Goal: Information Seeking & Learning: Learn about a topic

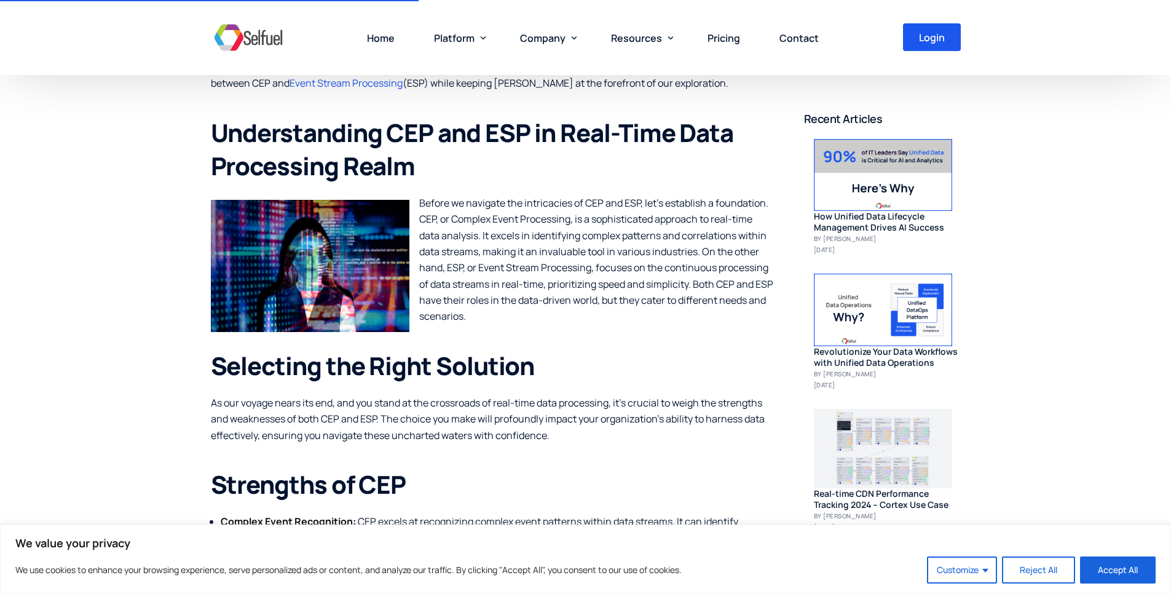
scroll to position [649, 0]
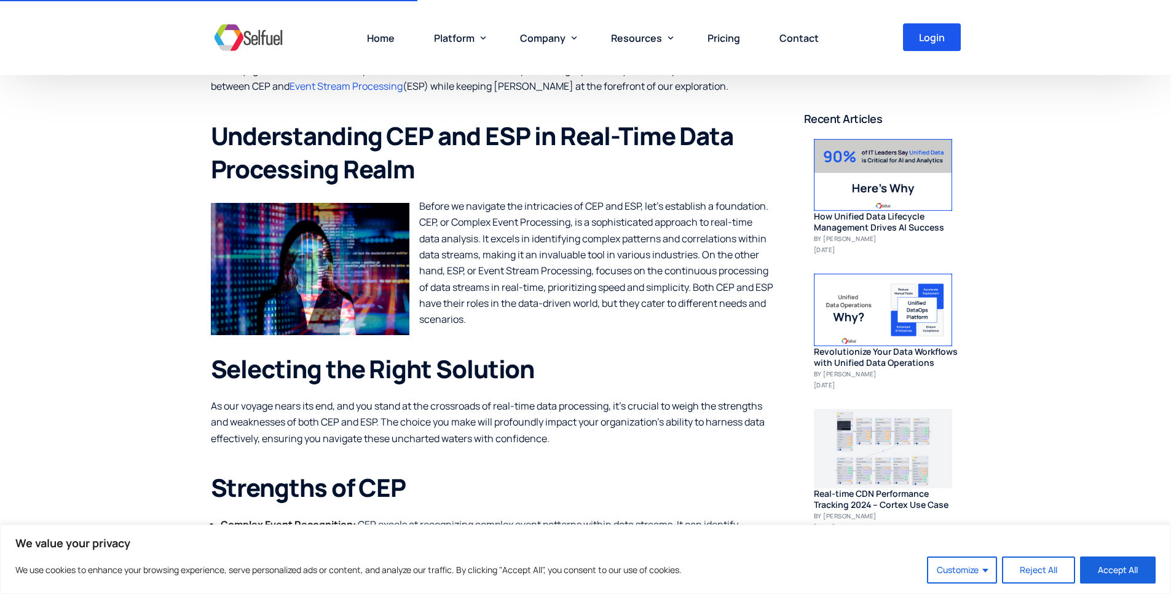
click at [511, 229] on p "Before we navigate the intricacies of CEP and ESP, let’s establish a foundation…" at bounding box center [492, 263] width 563 height 130
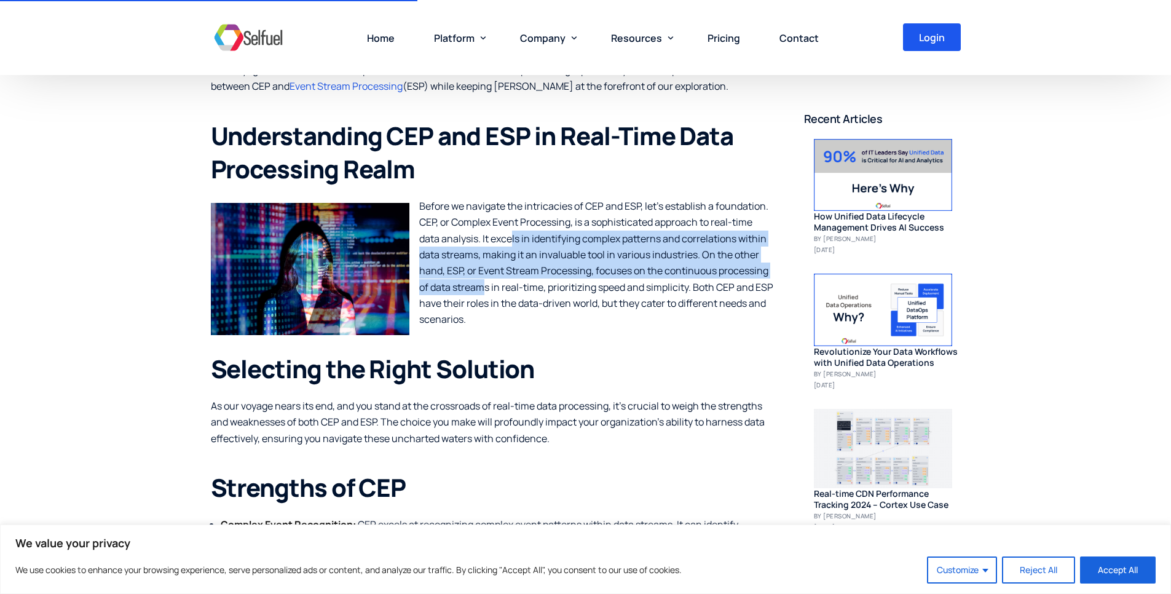
drag, startPoint x: 486, startPoint y: 291, endPoint x: 512, endPoint y: 234, distance: 63.3
click at [512, 234] on p "Before we navigate the intricacies of CEP and ESP, let’s establish a foundation…" at bounding box center [492, 263] width 563 height 130
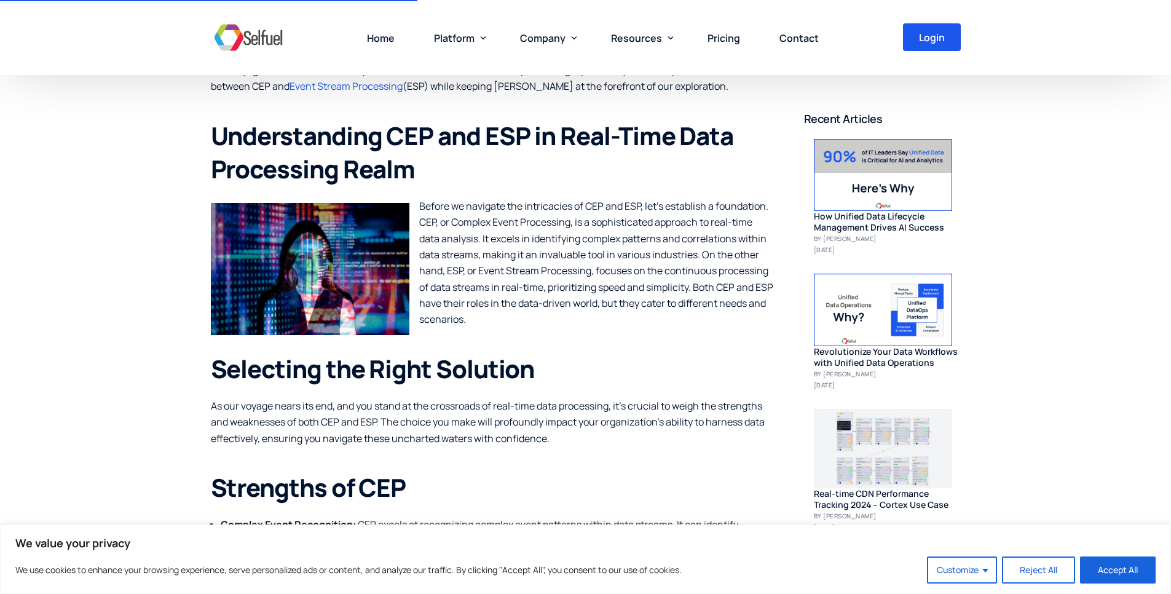
click at [510, 235] on p "Before we navigate the intricacies of CEP and ESP, let’s establish a foundation…" at bounding box center [492, 263] width 563 height 130
click at [502, 259] on img at bounding box center [499, 259] width 16 height 16
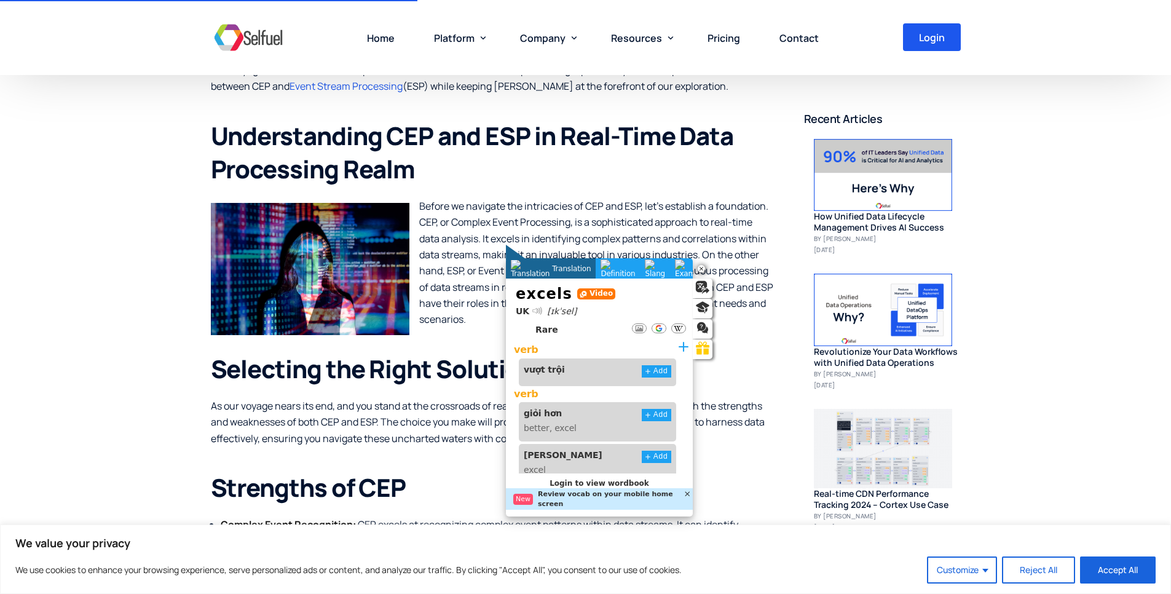
click at [536, 313] on div at bounding box center [537, 310] width 9 height 9
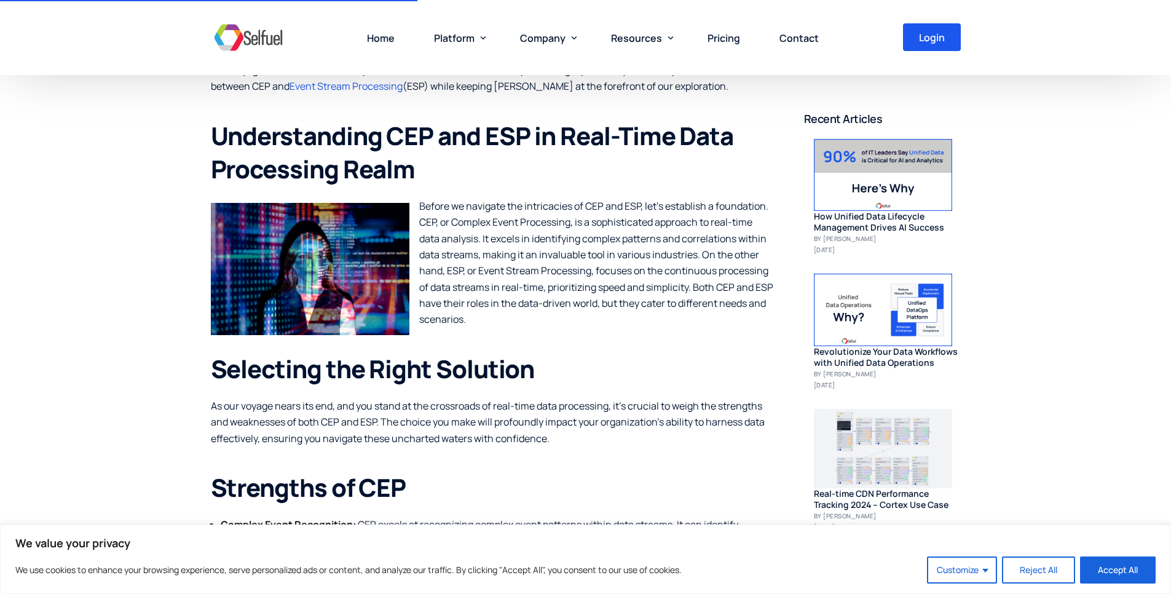
click at [470, 293] on p "Before we navigate the intricacies of CEP and ESP, let’s establish a foundation…" at bounding box center [492, 263] width 563 height 130
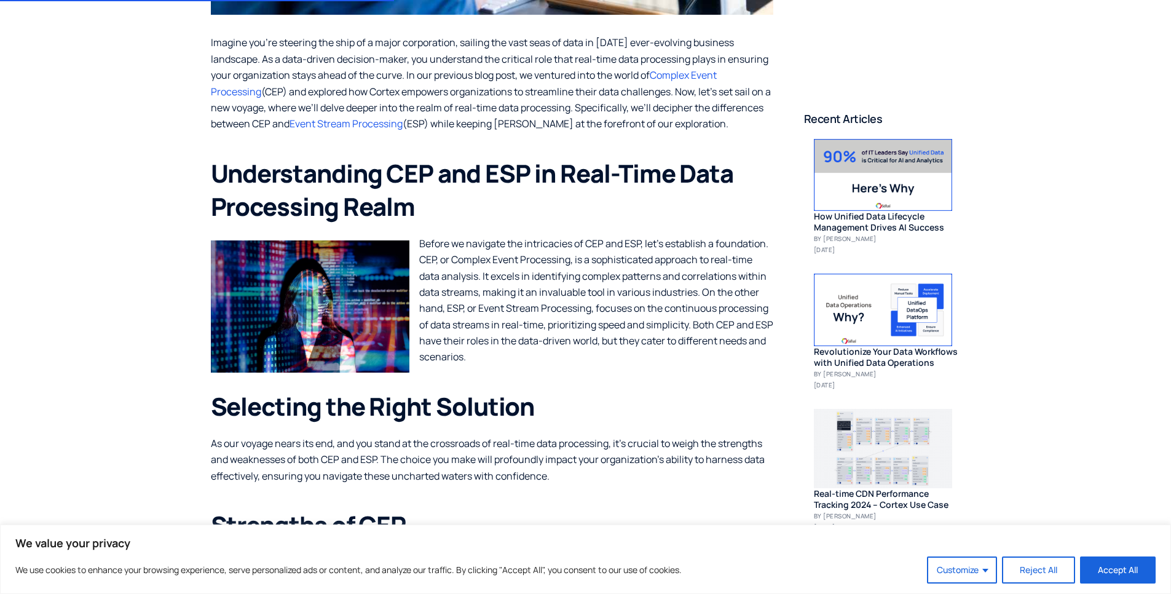
scroll to position [612, 0]
